Goal: Task Accomplishment & Management: Use online tool/utility

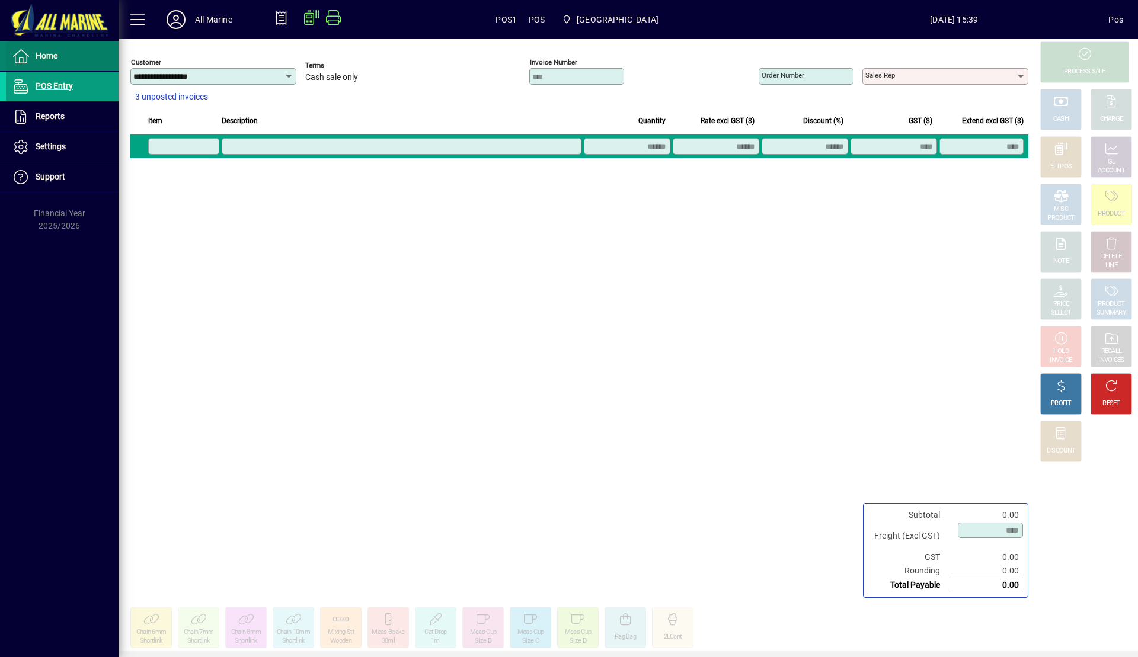
click at [76, 58] on span at bounding box center [62, 56] width 113 height 28
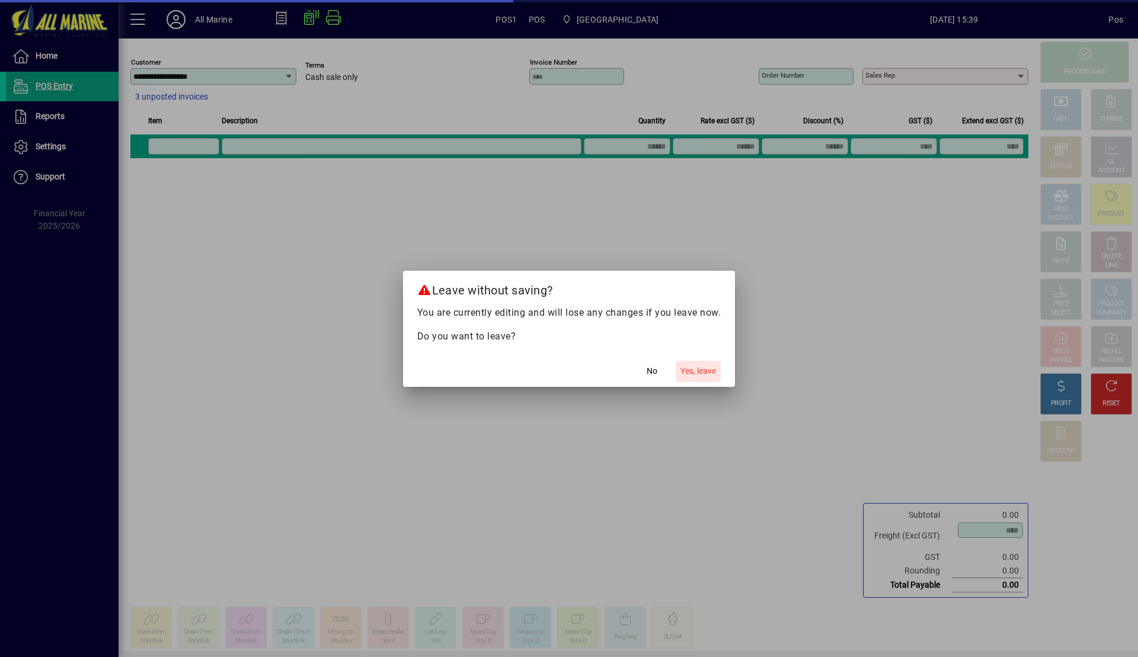
click at [699, 371] on span "Yes, leave" at bounding box center [698, 371] width 36 height 12
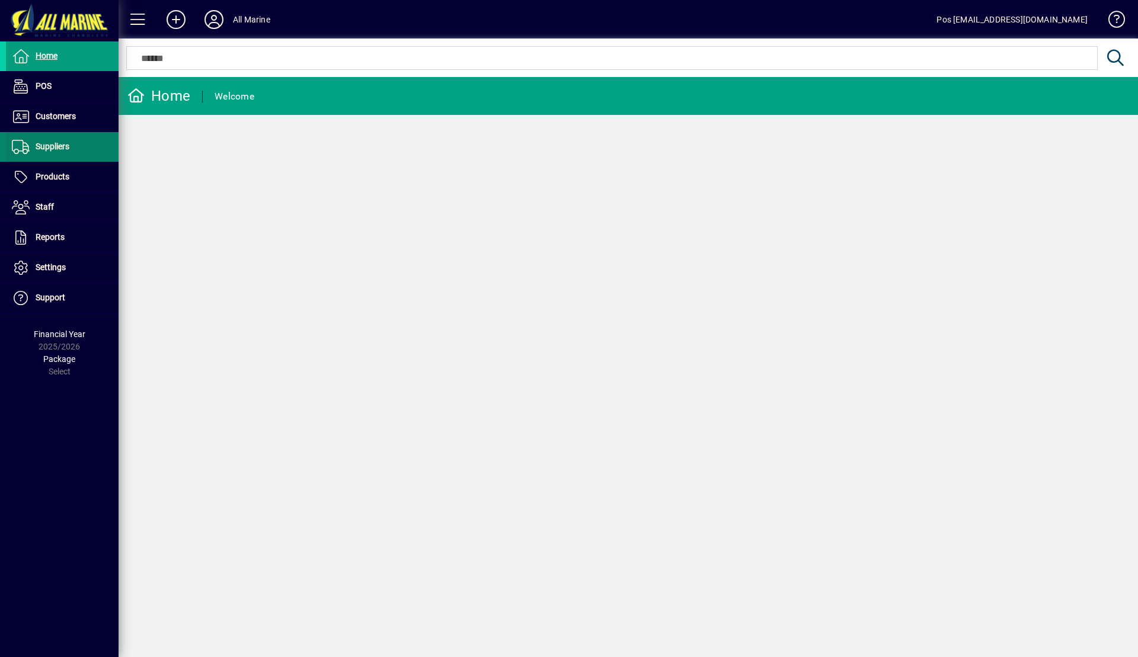
click at [62, 151] on span "Suppliers" at bounding box center [53, 146] width 34 height 9
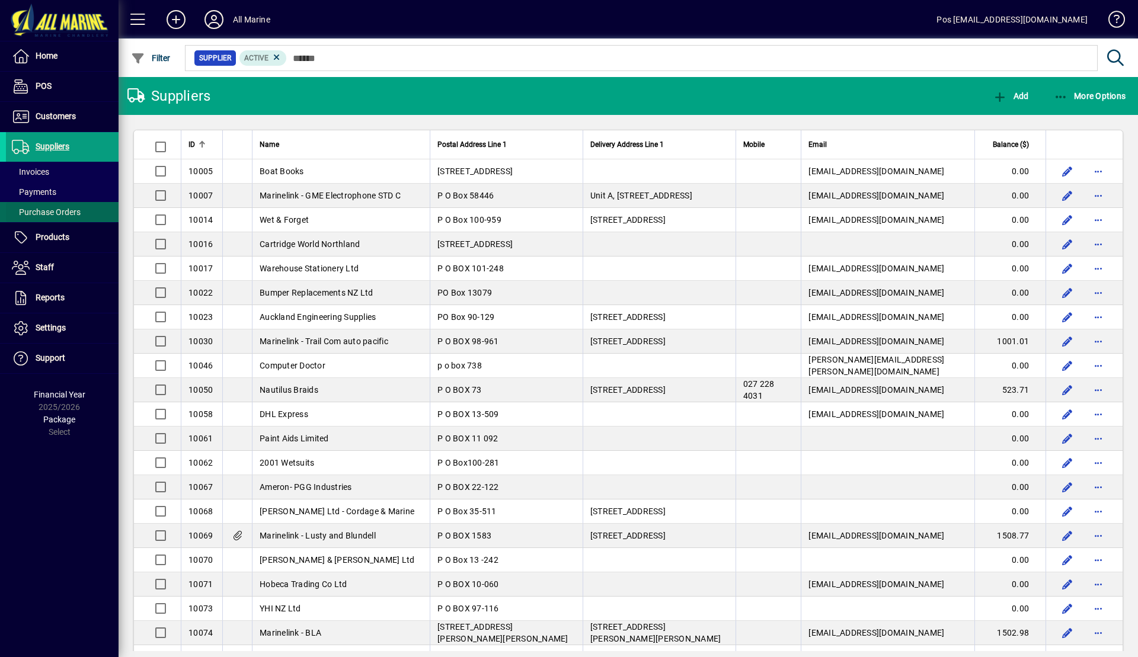
click at [87, 209] on span at bounding box center [62, 212] width 113 height 28
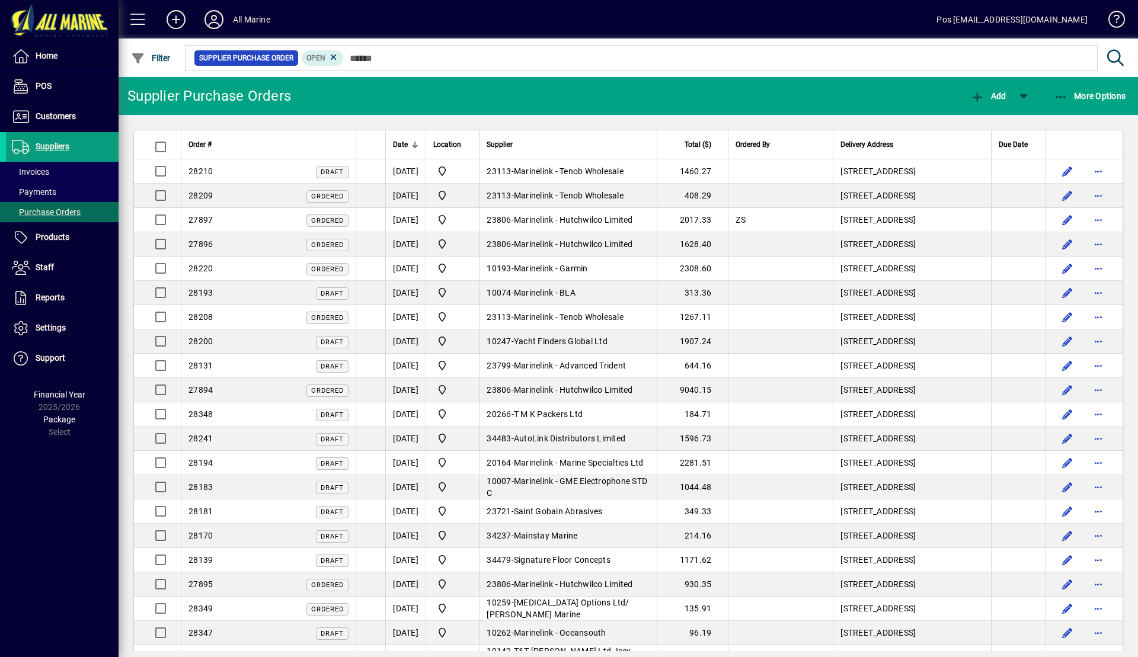
click at [373, 58] on input "text" at bounding box center [716, 58] width 744 height 17
click at [367, 59] on input "text" at bounding box center [716, 58] width 744 height 17
